Goal: Check status: Check status

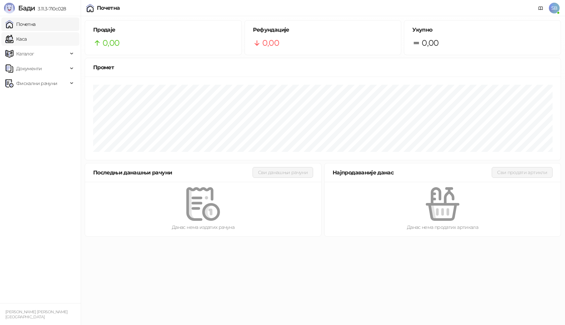
click at [22, 32] on link "Каса" at bounding box center [15, 38] width 21 height 13
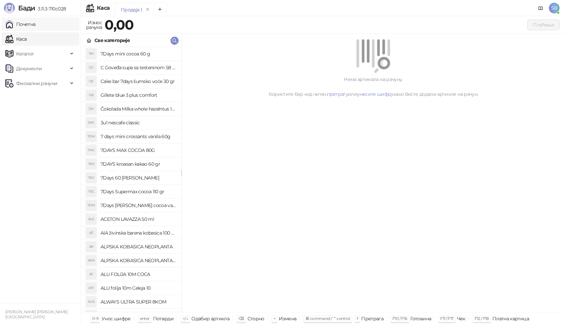
click at [23, 26] on link "Почетна" at bounding box center [20, 24] width 30 height 13
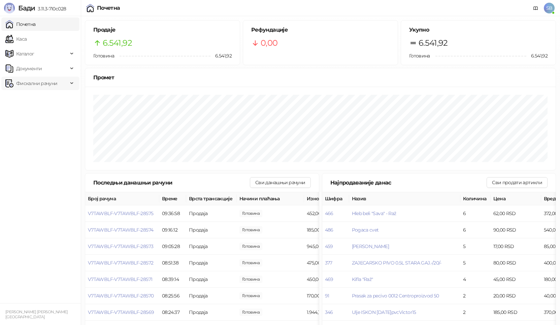
click at [49, 84] on span "Фискални рачуни" at bounding box center [36, 83] width 41 height 13
click at [44, 109] on link "По данима" at bounding box center [26, 112] width 36 height 13
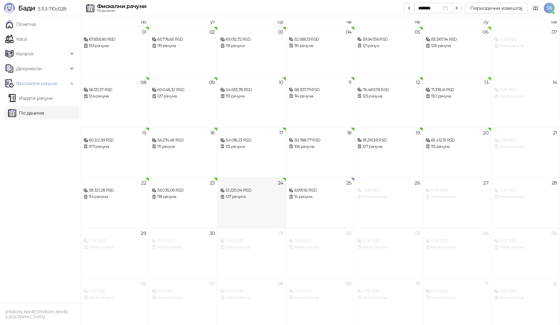
click at [244, 196] on div "127 рачуна" at bounding box center [251, 197] width 63 height 6
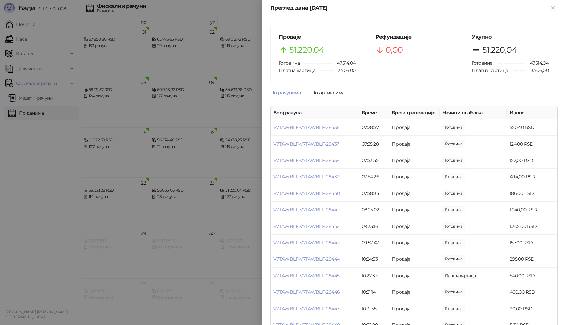
click at [43, 222] on div at bounding box center [282, 162] width 565 height 325
